Goal: Check status: Check status

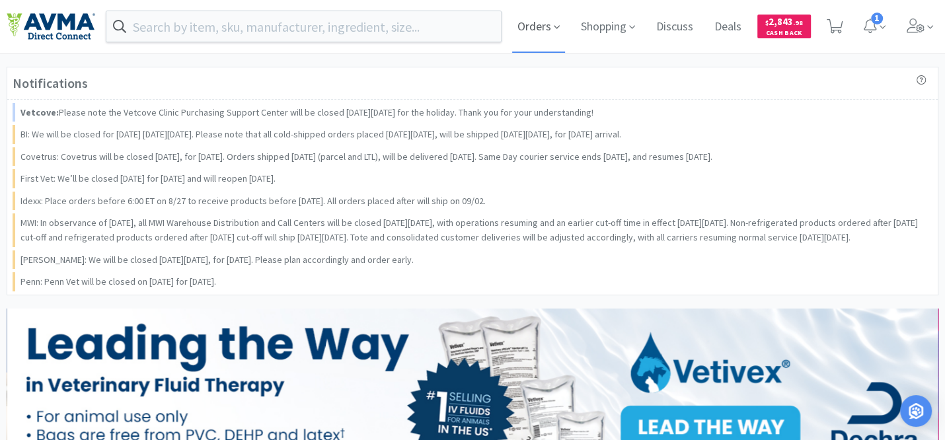
click at [542, 25] on span "Orders" at bounding box center [538, 26] width 53 height 53
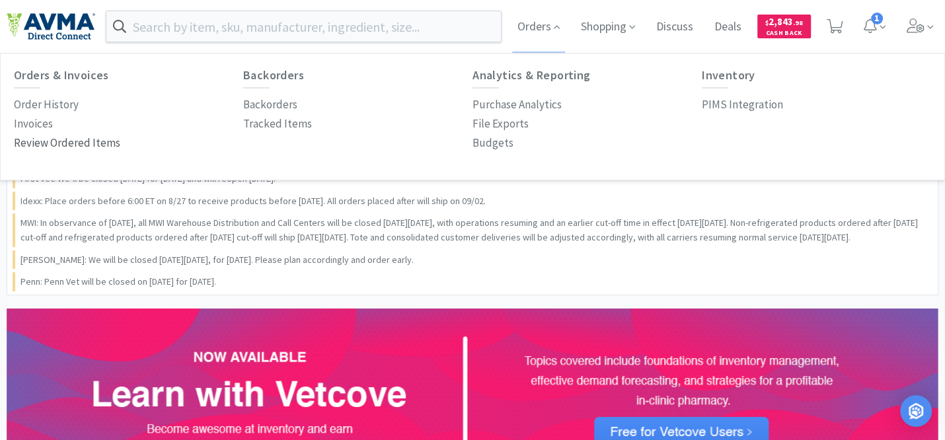
click at [96, 146] on p "Review Ordered Items" at bounding box center [67, 143] width 106 height 18
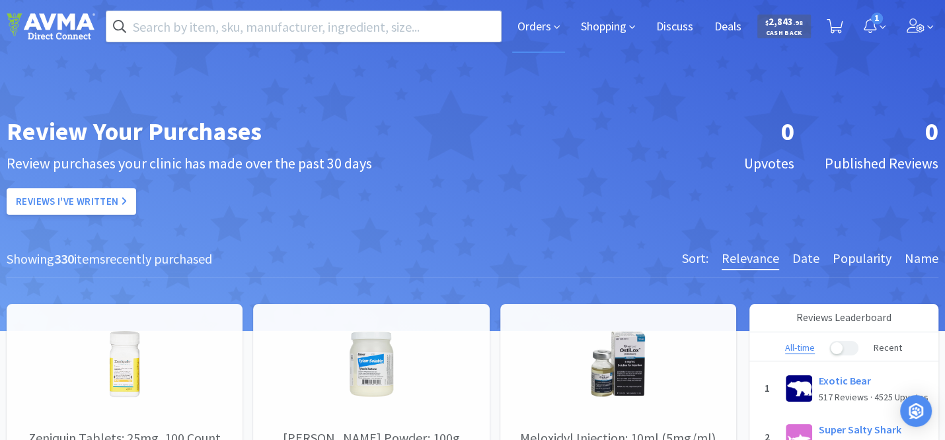
click at [542, 27] on span "Orders" at bounding box center [538, 26] width 53 height 53
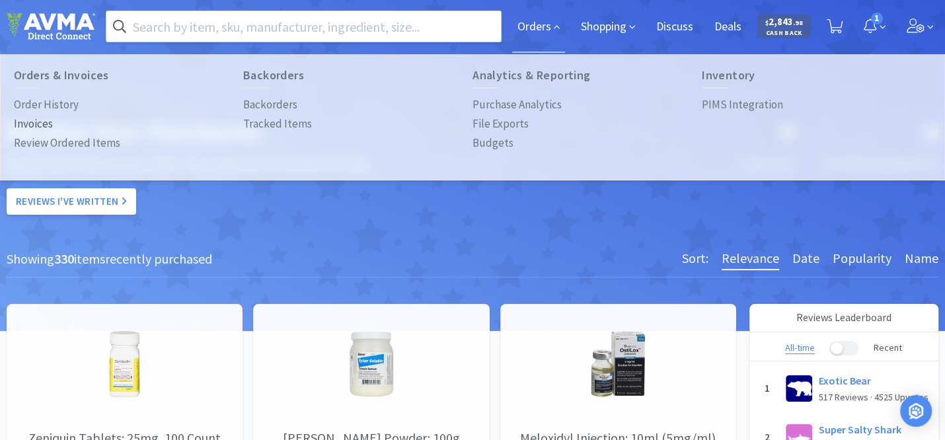
click at [38, 123] on p "Invoices" at bounding box center [33, 124] width 39 height 18
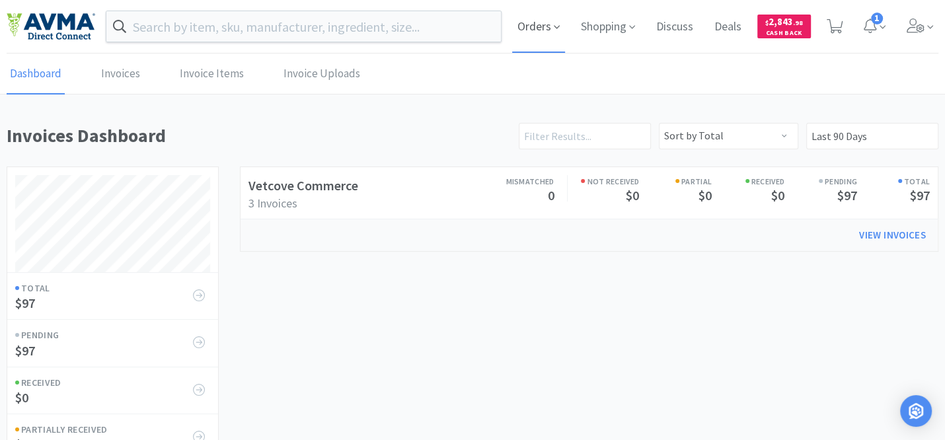
click at [554, 27] on icon at bounding box center [557, 27] width 6 height 12
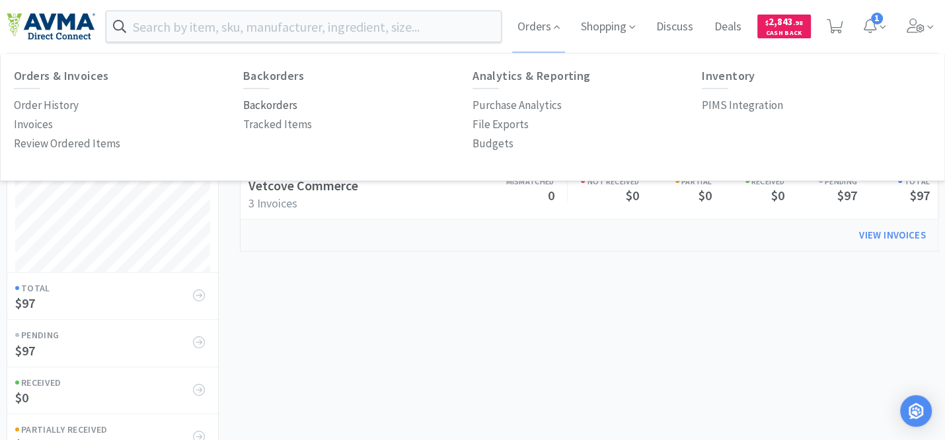
click at [278, 106] on p "Backorders" at bounding box center [270, 105] width 54 height 18
select select "False"
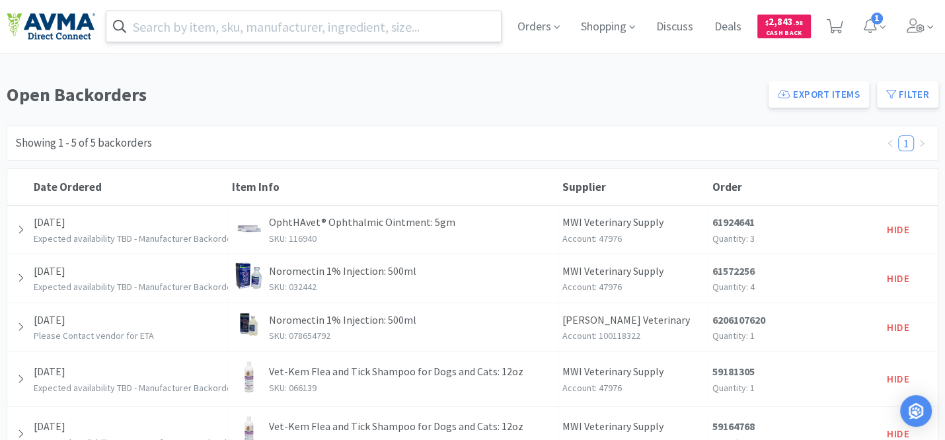
click at [145, 25] on input "text" at bounding box center [303, 26] width 394 height 30
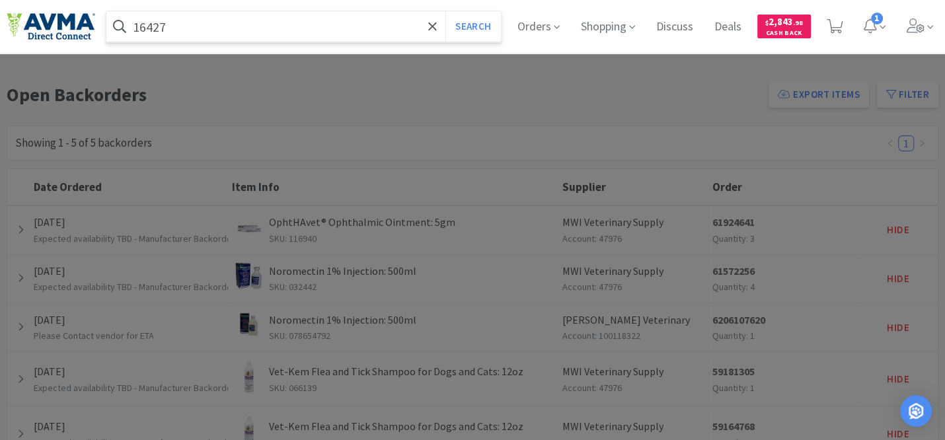
drag, startPoint x: 172, startPoint y: 32, endPoint x: 118, endPoint y: 28, distance: 54.9
click at [118, 28] on form "16427 Search" at bounding box center [303, 26] width 394 height 30
paste input "023659"
type input "023659"
click at [445, 11] on button "Search" at bounding box center [472, 26] width 55 height 30
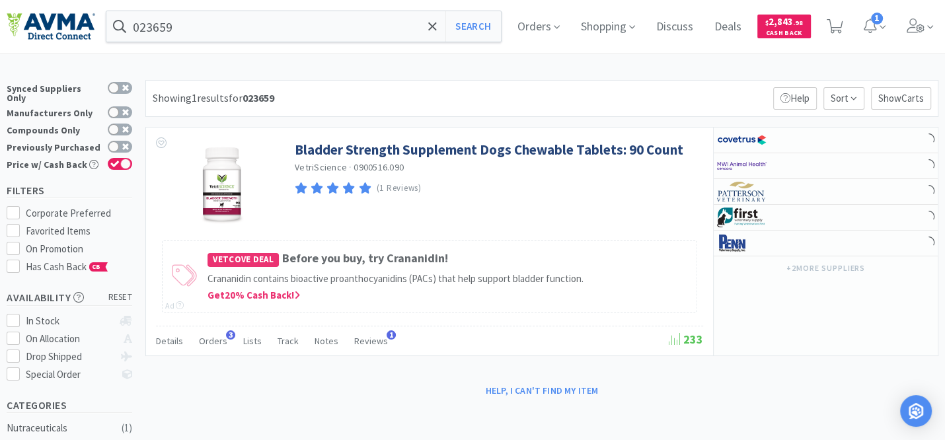
select select "10"
select select "2"
select select "3"
select select "2"
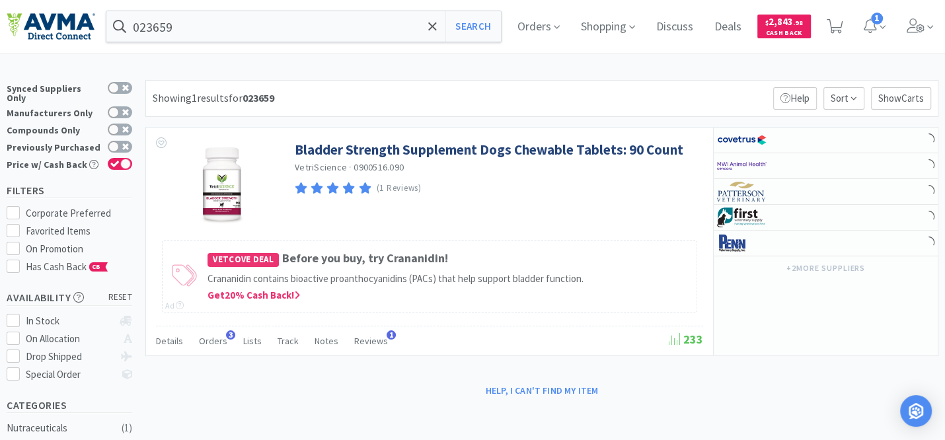
select select "1"
select select "2"
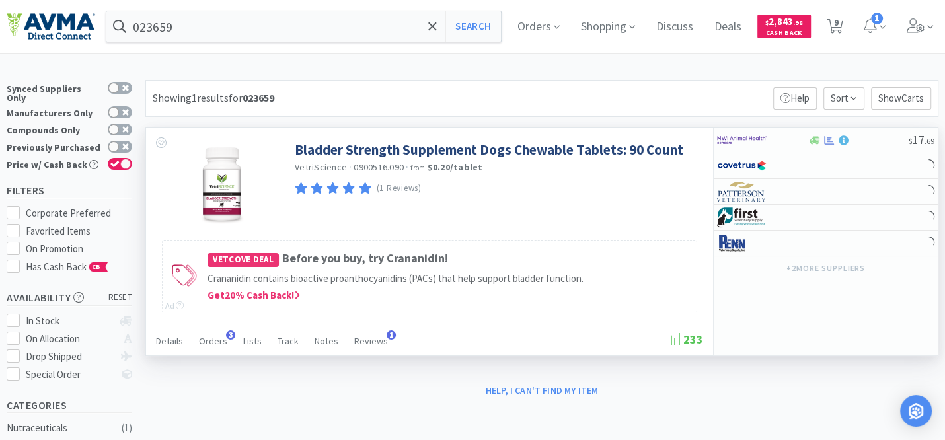
select select "2"
select select "6"
select select "5"
select select "1"
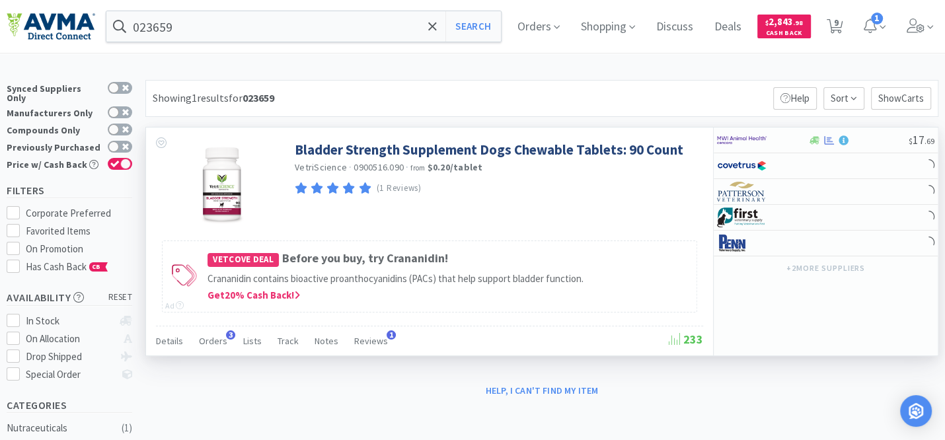
select select "2"
select select "1"
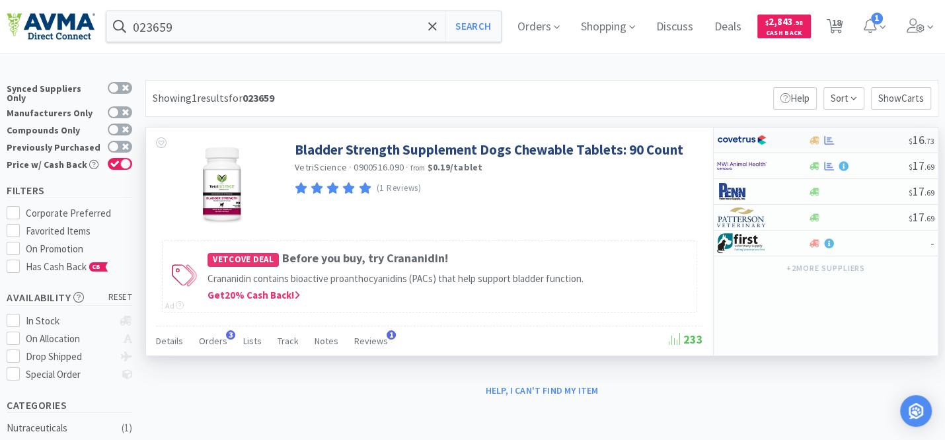
click at [757, 137] on img at bounding box center [742, 140] width 50 height 20
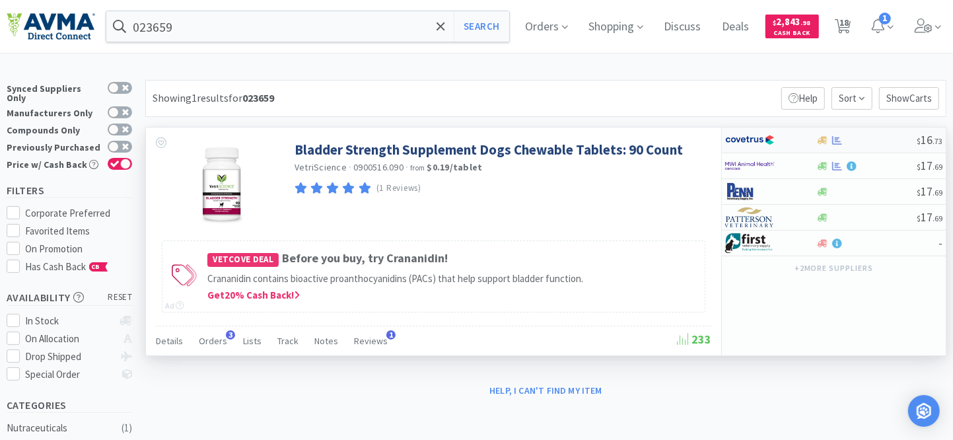
select select "1"
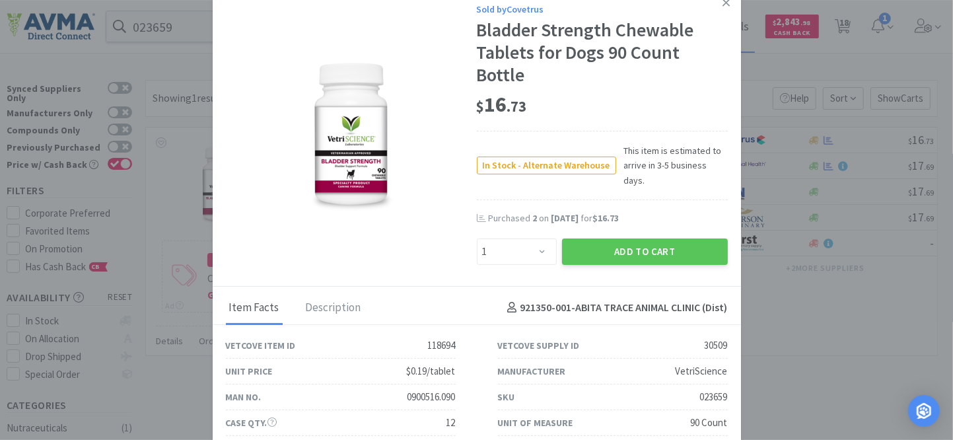
click at [723, 3] on icon at bounding box center [726, 2] width 7 height 7
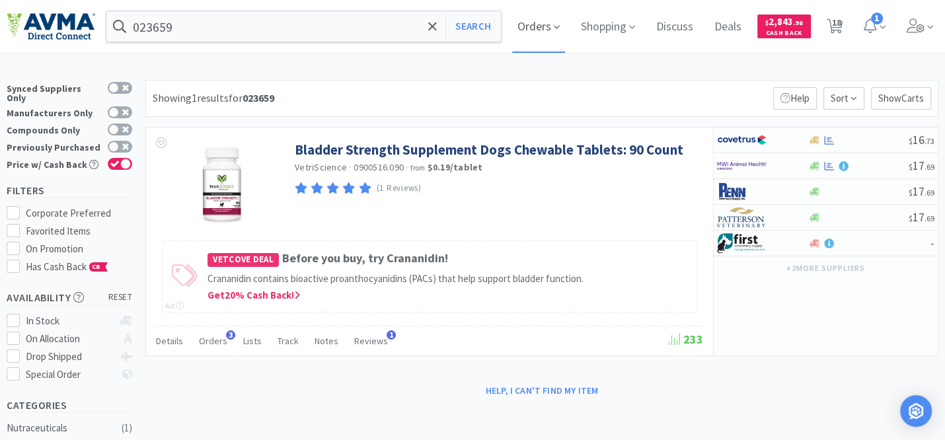
click at [550, 26] on span "Orders" at bounding box center [538, 26] width 53 height 53
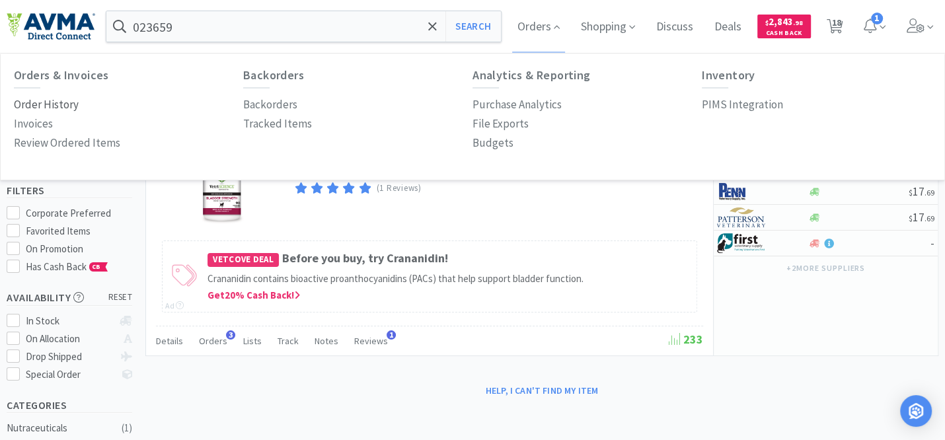
click at [65, 104] on p "Order History" at bounding box center [46, 105] width 65 height 18
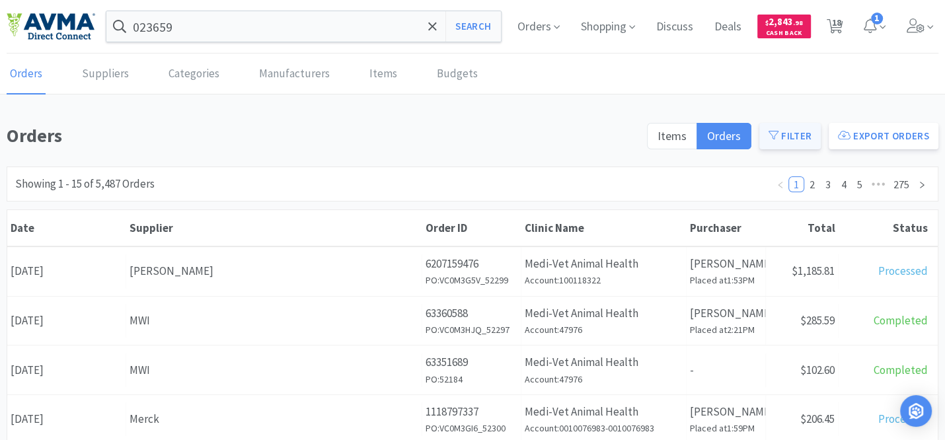
click at [778, 135] on icon at bounding box center [773, 135] width 10 height 10
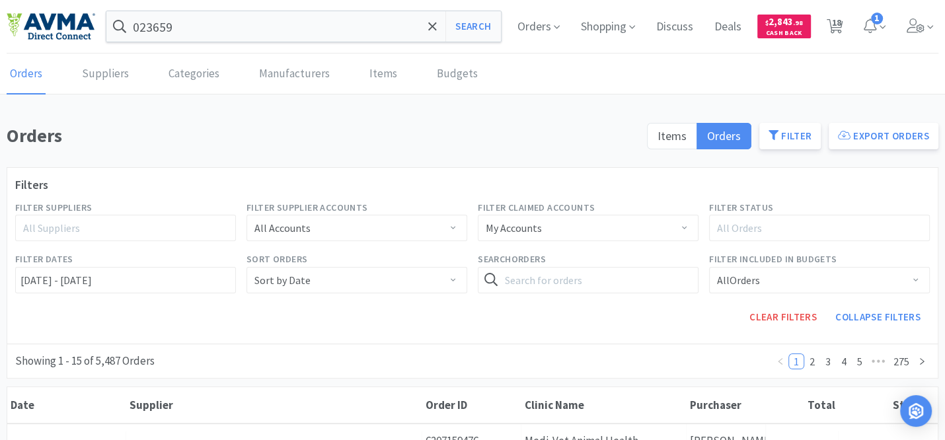
scroll to position [120, 0]
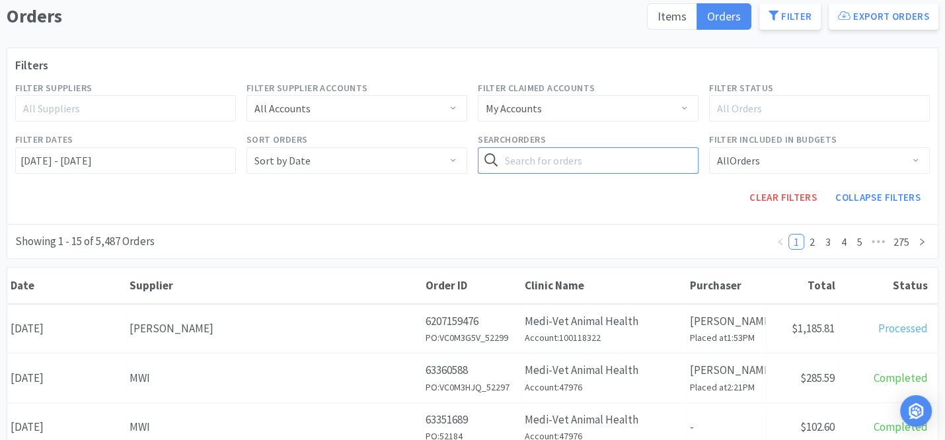
click at [532, 165] on input "text" at bounding box center [588, 160] width 221 height 26
type input "covetrus"
click at [673, 152] on button "Search" at bounding box center [671, 160] width 54 height 26
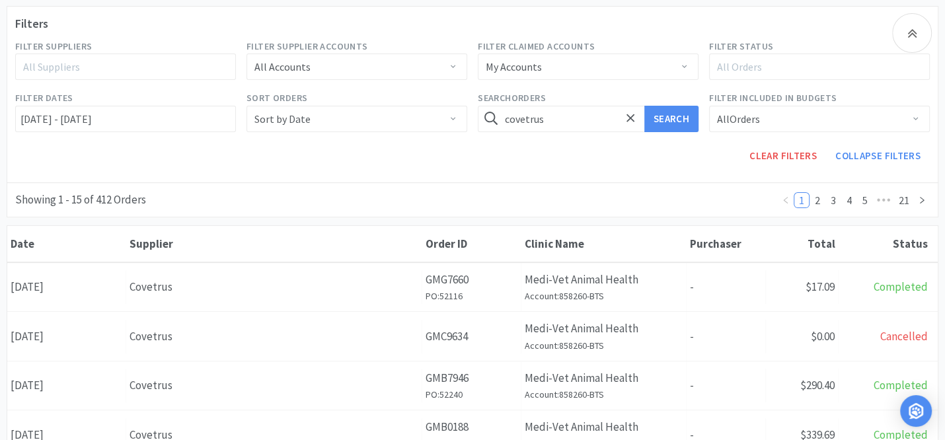
scroll to position [180, 0]
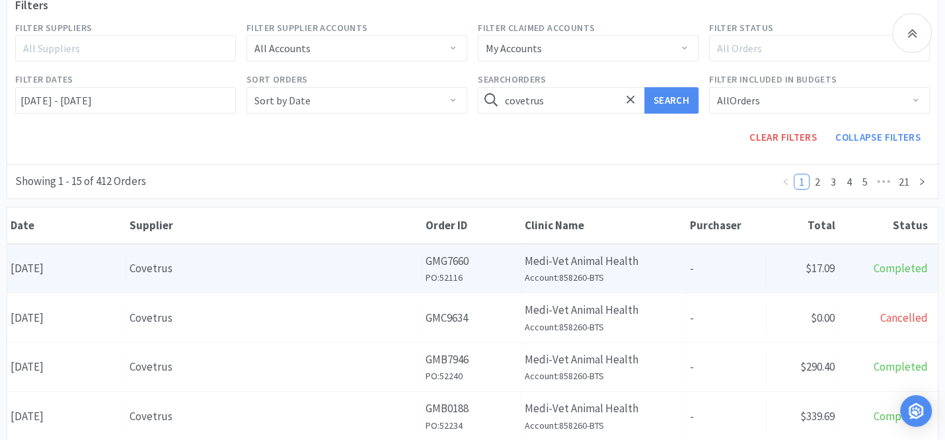
click at [41, 262] on div "Date [DATE]" at bounding box center [66, 269] width 119 height 34
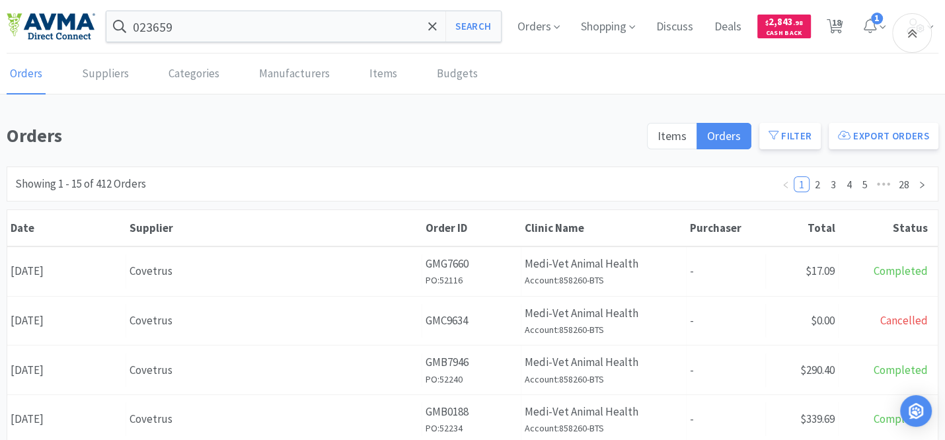
scroll to position [180, 0]
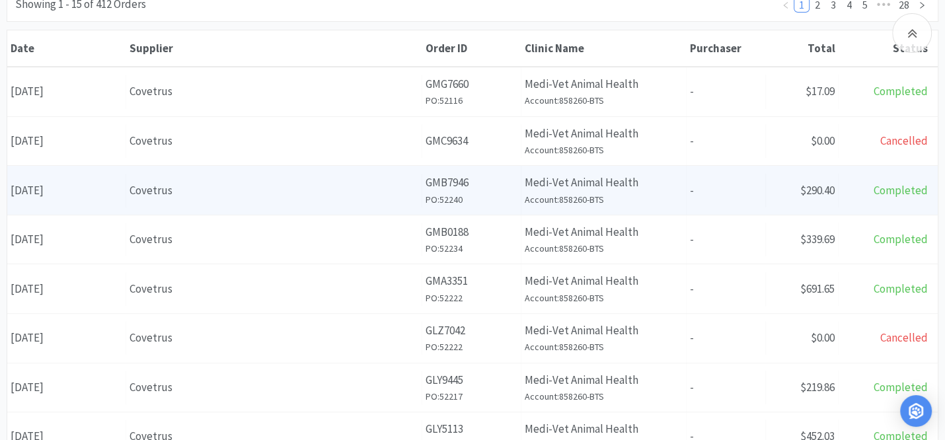
click at [907, 188] on span "Completed" at bounding box center [900, 190] width 54 height 15
